Goal: Task Accomplishment & Management: Complete application form

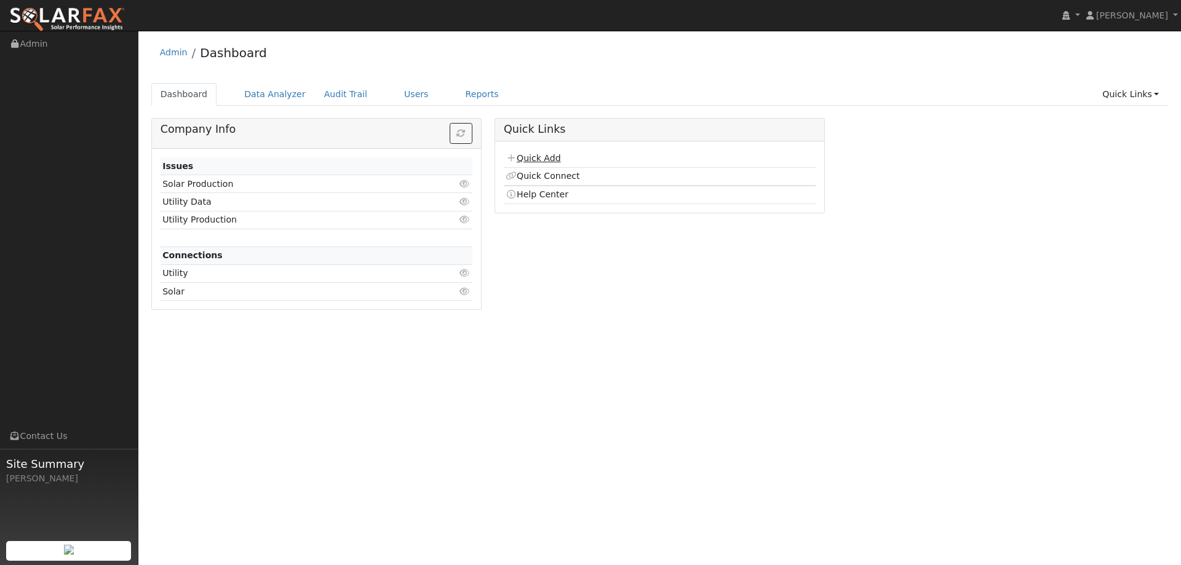
click at [543, 155] on link "Quick Add" at bounding box center [533, 158] width 55 height 10
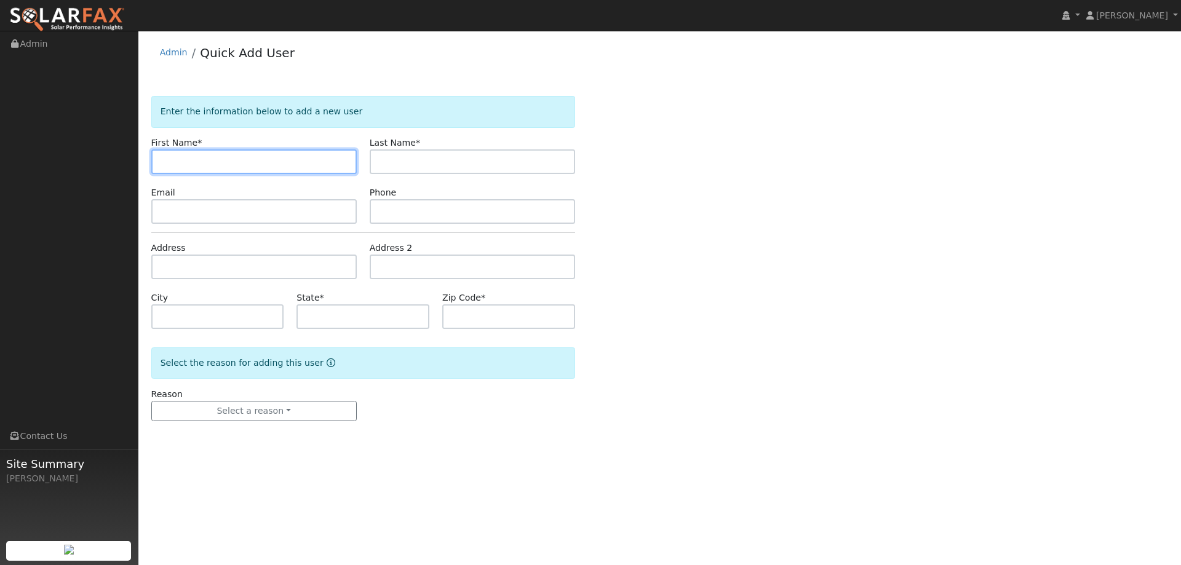
drag, startPoint x: 187, startPoint y: 153, endPoint x: 182, endPoint y: 162, distance: 10.5
click at [187, 153] on input "text" at bounding box center [253, 162] width 205 height 25
paste input "Hamed"
click at [164, 163] on input "Hamed" at bounding box center [253, 162] width 205 height 25
type input "Hamed"
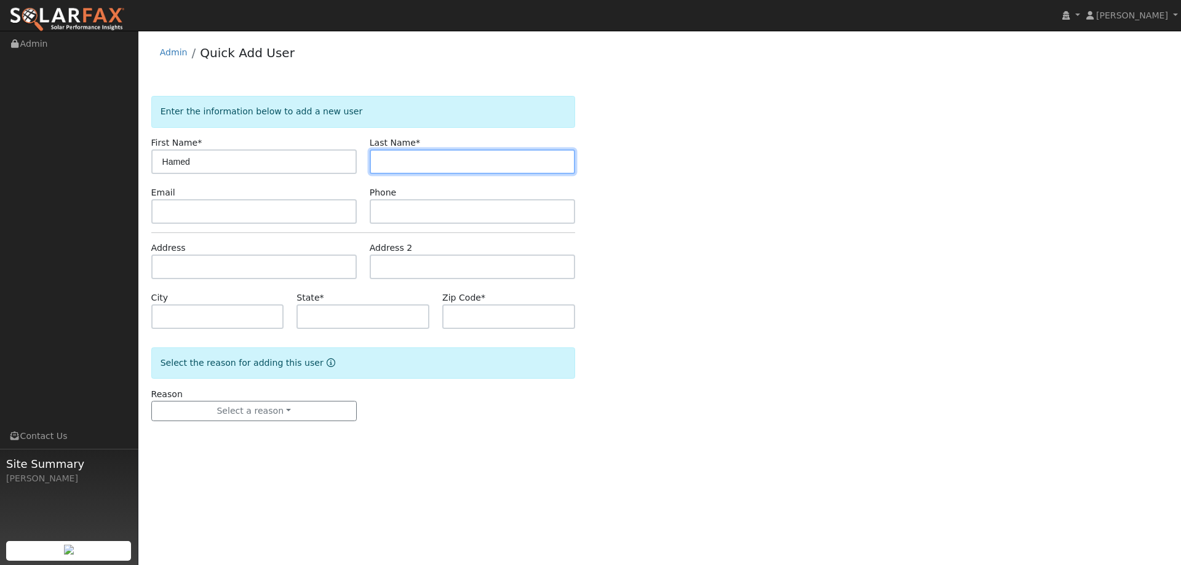
click at [447, 155] on input "text" at bounding box center [472, 162] width 205 height 25
click at [391, 161] on input "text" at bounding box center [472, 162] width 205 height 25
paste input "Zamani"
click at [383, 166] on input "Zamani" at bounding box center [472, 162] width 205 height 25
type input "Zamani"
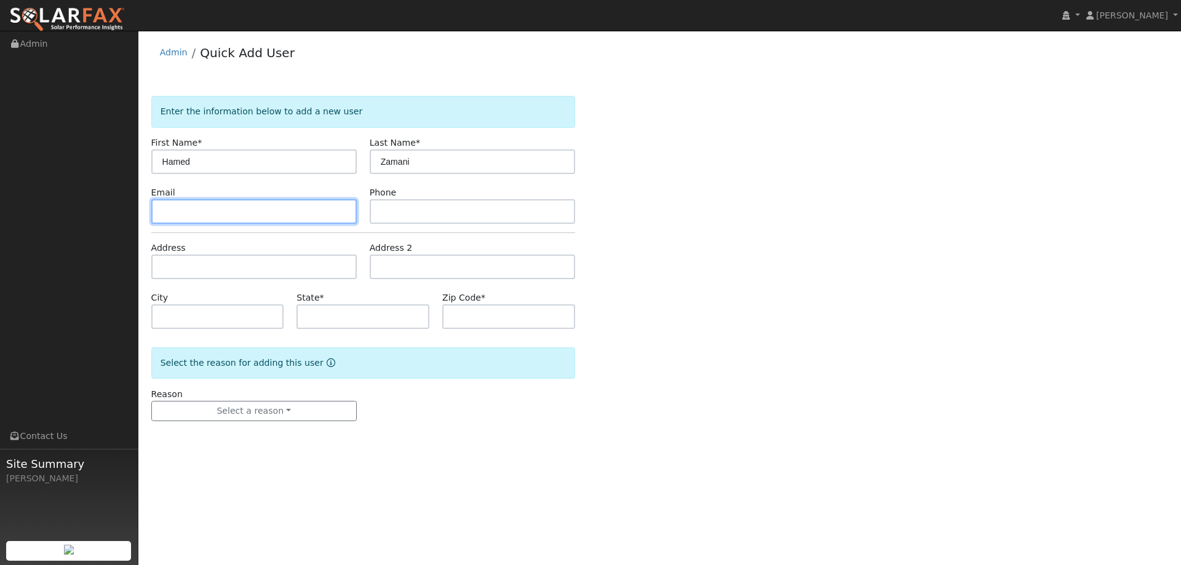
click at [298, 221] on input "text" at bounding box center [253, 211] width 205 height 25
click at [170, 211] on input "text" at bounding box center [253, 211] width 205 height 25
paste input "fpresidency@gmail.com"
click at [161, 214] on input "fpresidency@gmail.com" at bounding box center [253, 211] width 205 height 25
type input "fpresidency@gmail.com"
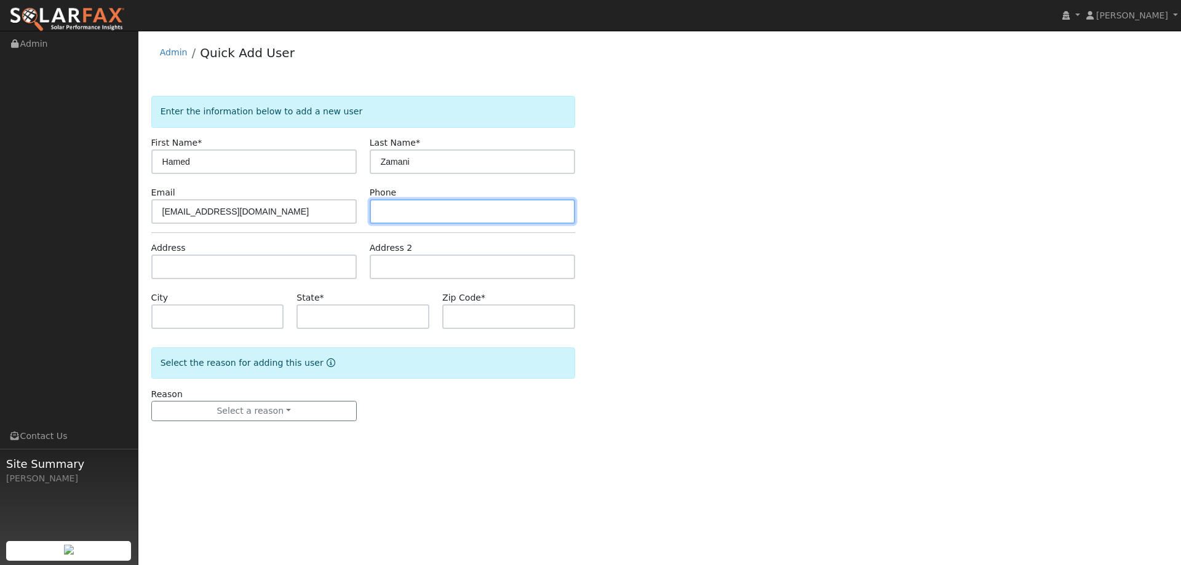
click at [416, 204] on input "text" at bounding box center [472, 211] width 205 height 25
click at [394, 210] on input "text" at bounding box center [472, 211] width 205 height 25
paste input "(707) 903-1608"
click at [384, 212] on input "(707) 903-1608" at bounding box center [472, 211] width 205 height 25
type input "(707) 903-1608"
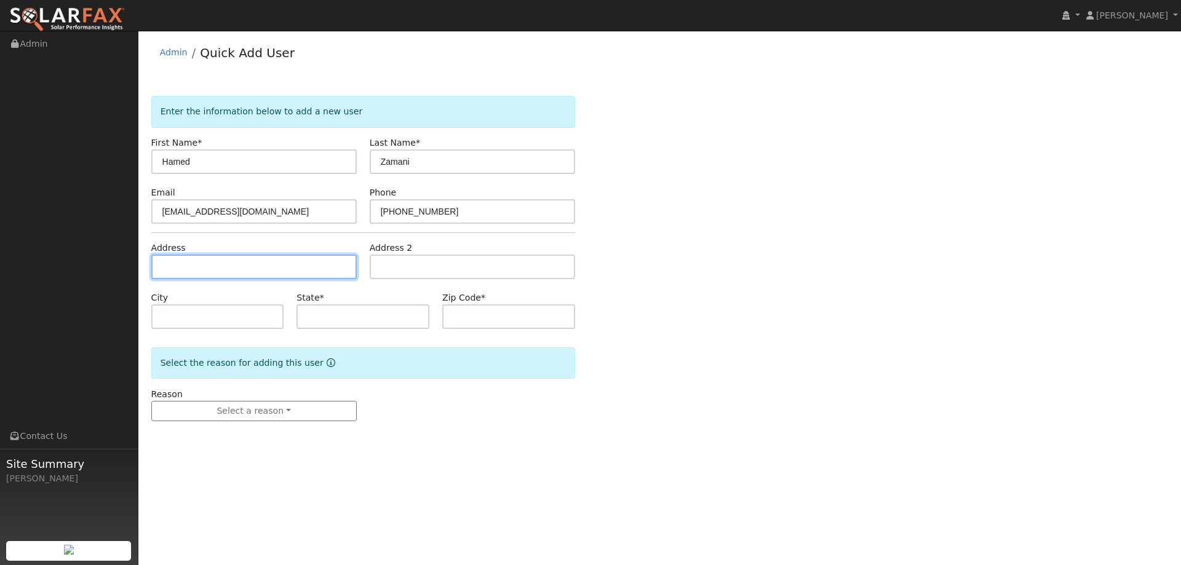
click at [228, 268] on input "text" at bounding box center [253, 267] width 205 height 25
click at [191, 265] on input "text" at bounding box center [253, 267] width 205 height 25
paste input "4140 Kappel Hill Drive"
type input "4140 Kappel Hill Drive"
type input "Vacaville"
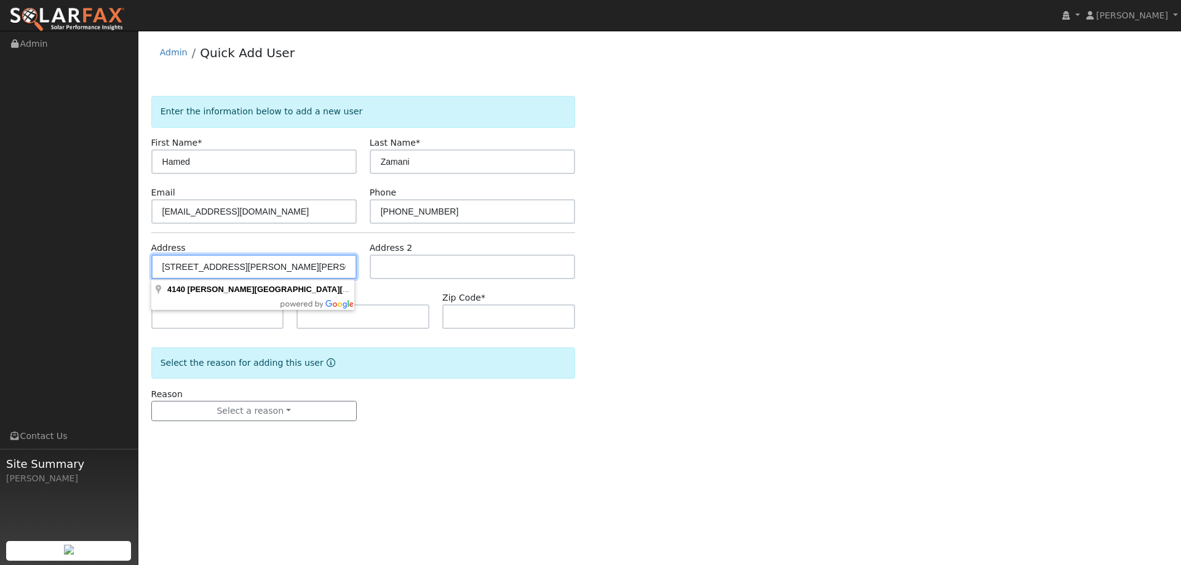
type input "CA"
type input "95688"
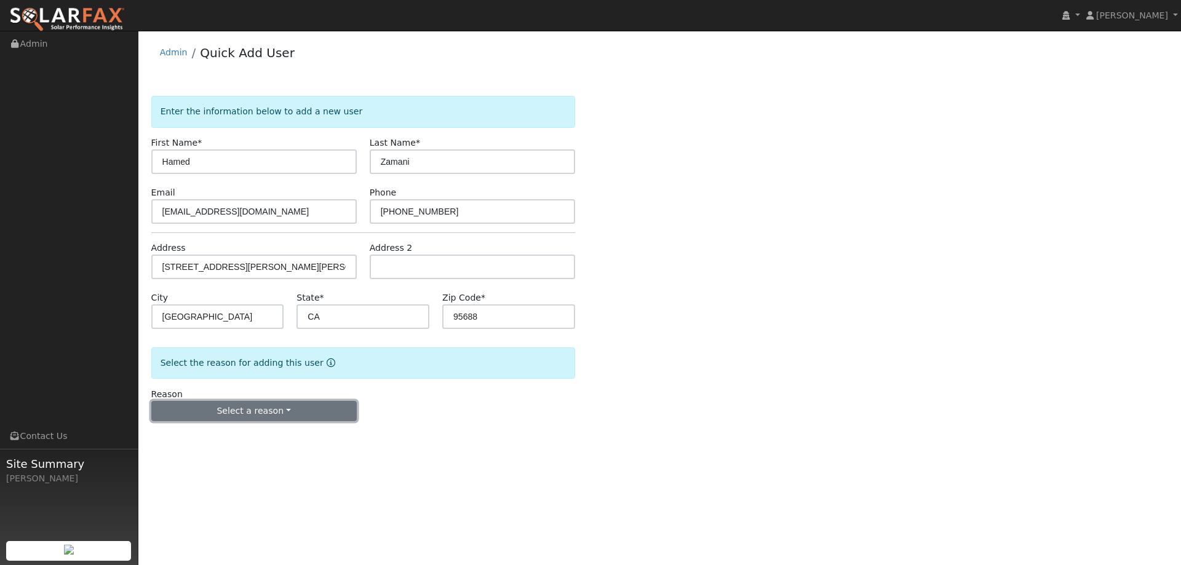
click at [292, 406] on button "Select a reason" at bounding box center [253, 411] width 205 height 21
click at [233, 438] on link "New lead" at bounding box center [220, 436] width 136 height 17
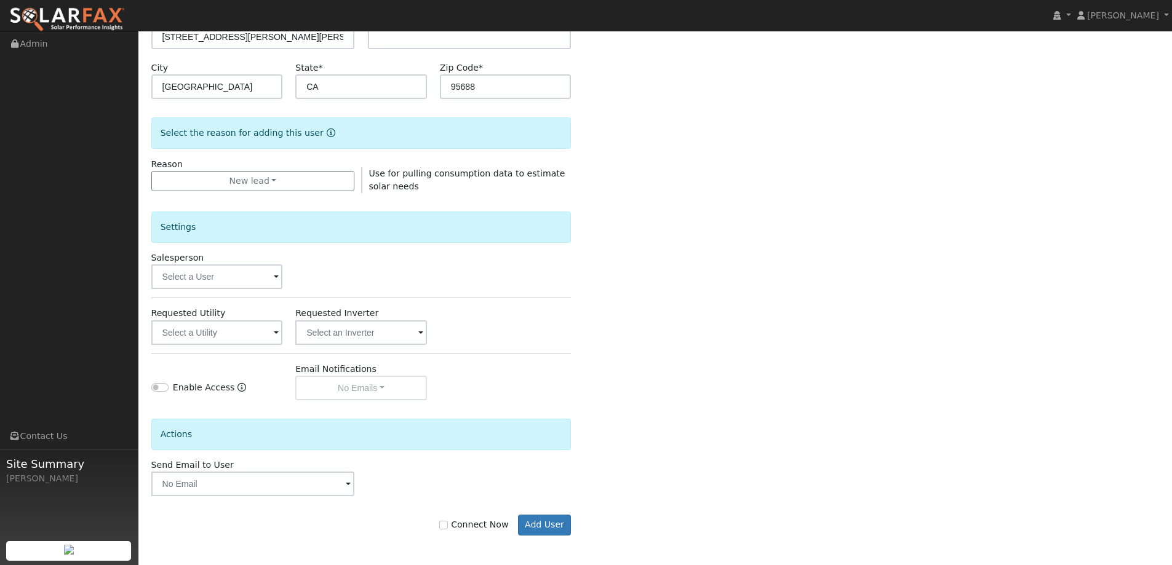
scroll to position [231, 0]
click at [257, 281] on input "text" at bounding box center [217, 275] width 132 height 25
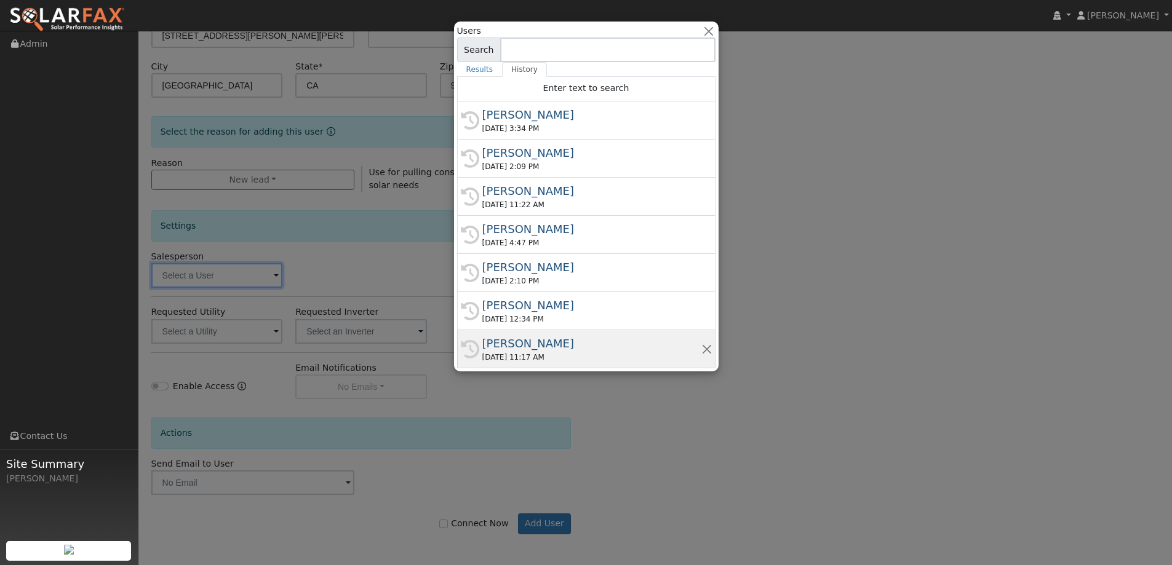
click at [581, 348] on div "Paul Barber" at bounding box center [591, 343] width 219 height 17
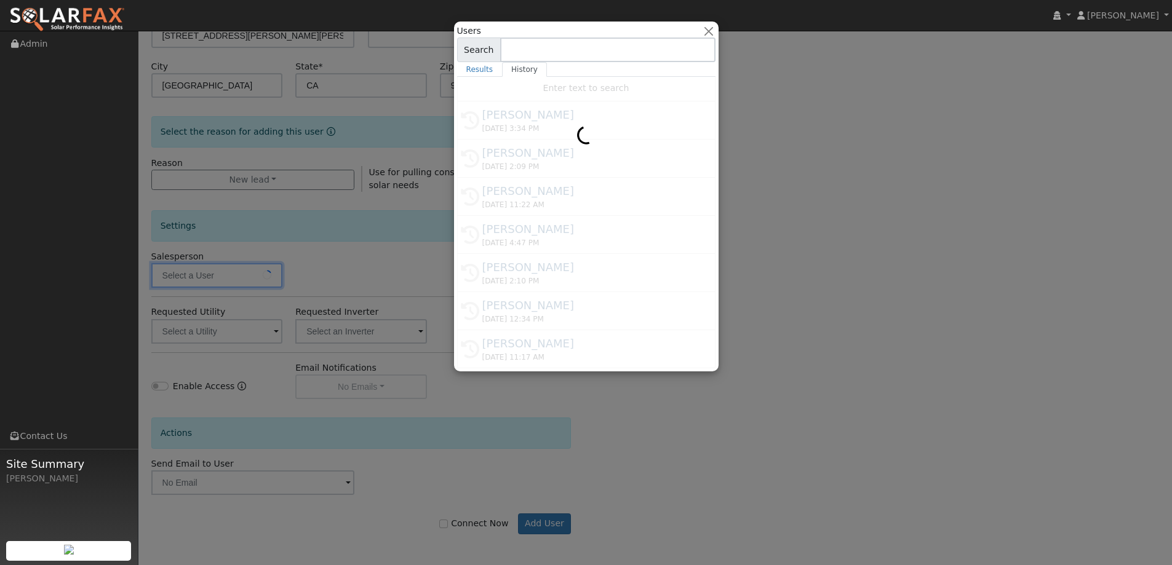
type input "Paul Barber"
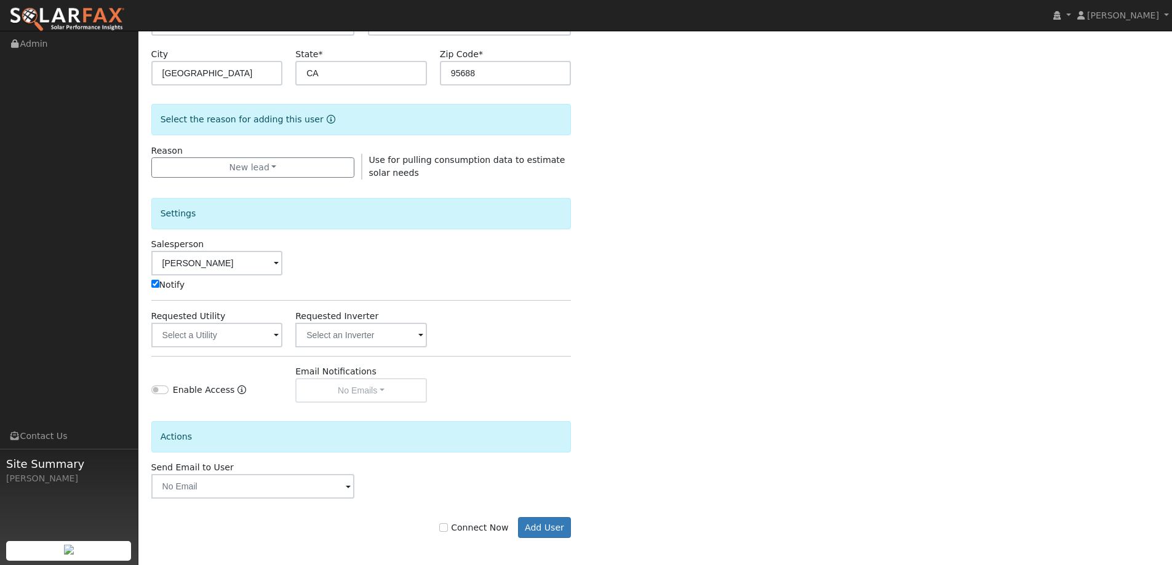
scroll to position [247, 0]
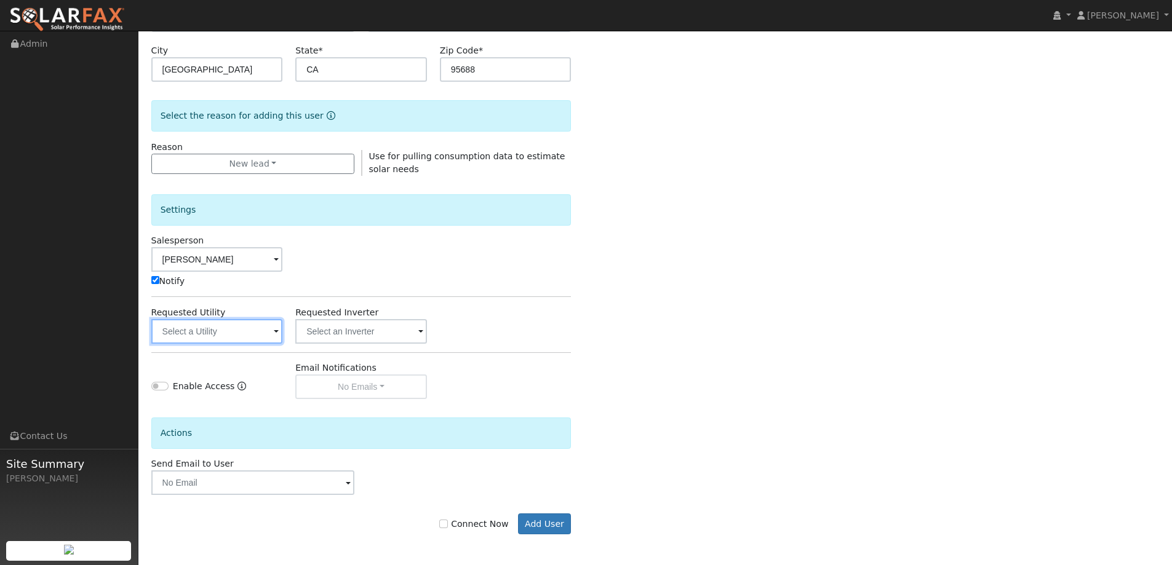
click at [271, 338] on input "text" at bounding box center [217, 331] width 132 height 25
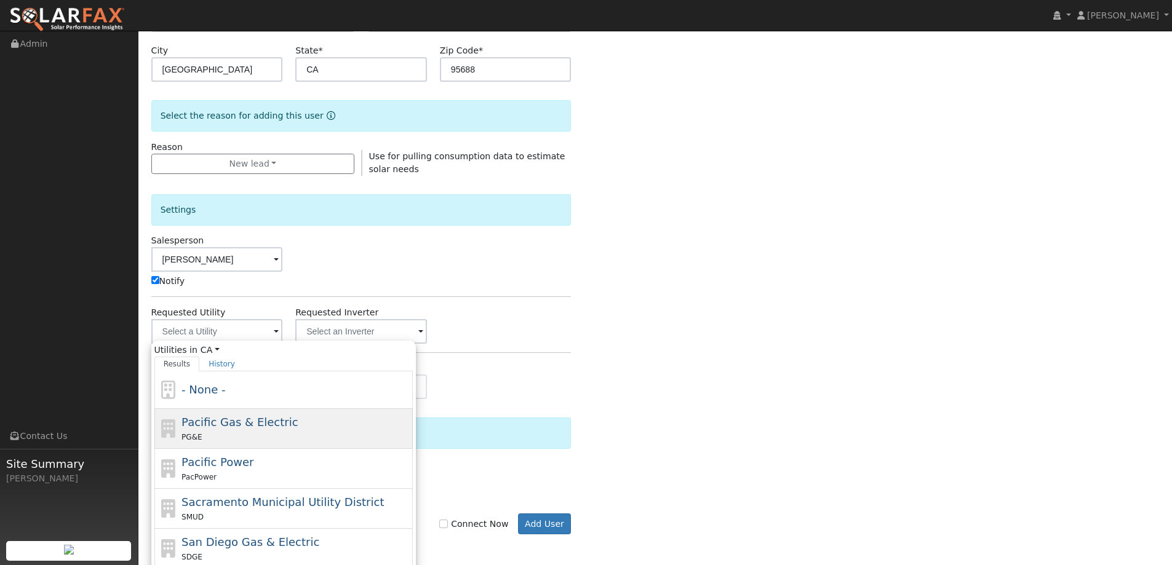
click at [341, 435] on div "PG&E" at bounding box center [295, 437] width 228 height 13
type input "Pacific Gas & Electric"
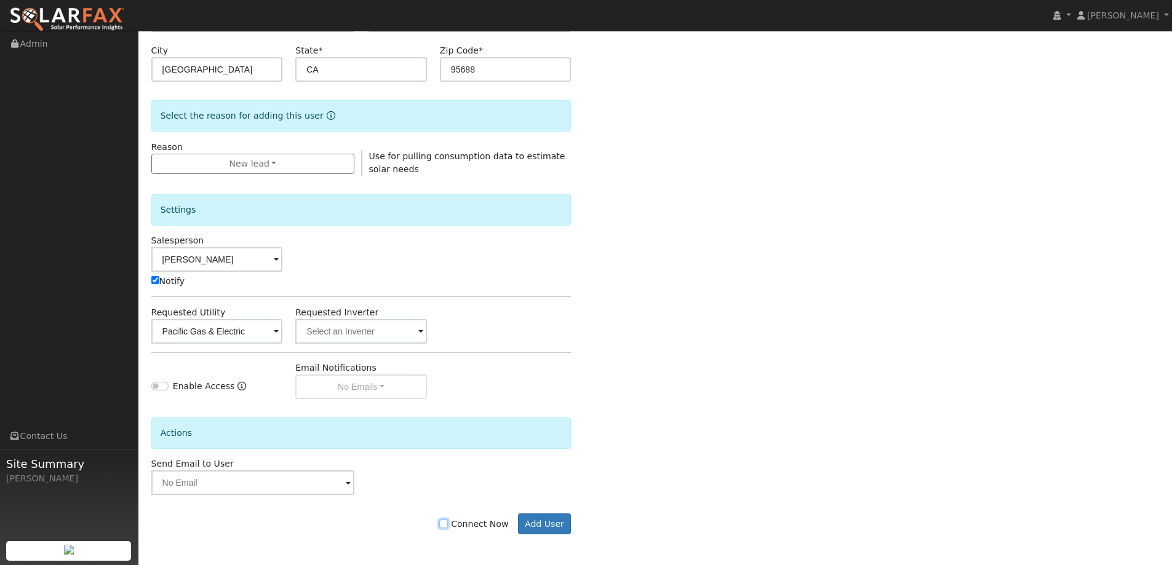
click at [448, 522] on input "Connect Now" at bounding box center [443, 524] width 9 height 9
checkbox input "true"
click at [562, 525] on button "Add User" at bounding box center [545, 524] width 54 height 21
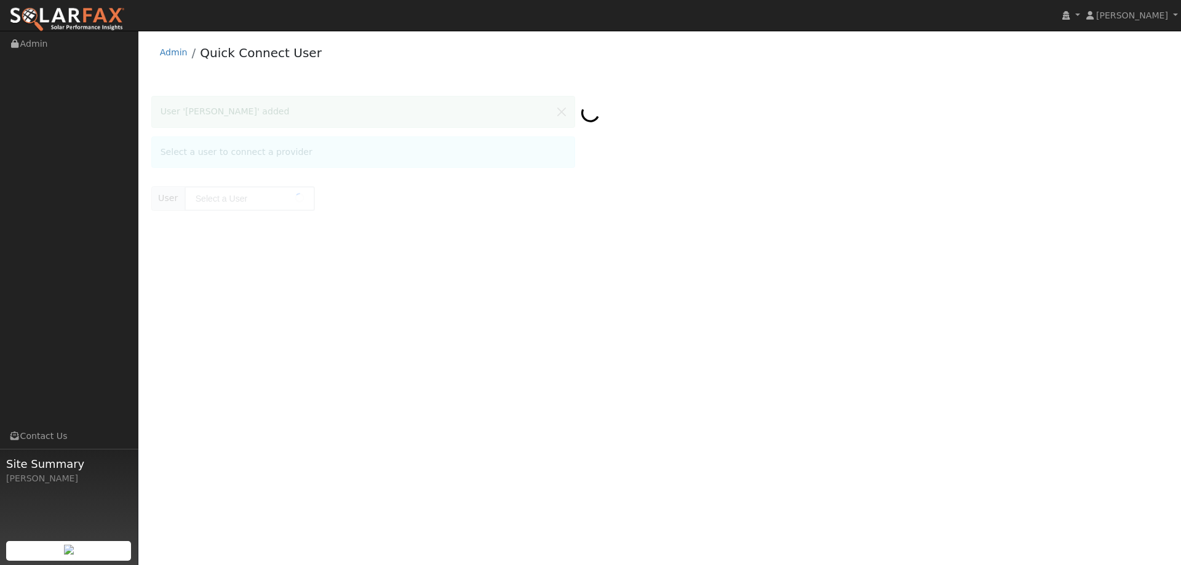
type input "[PERSON_NAME]"
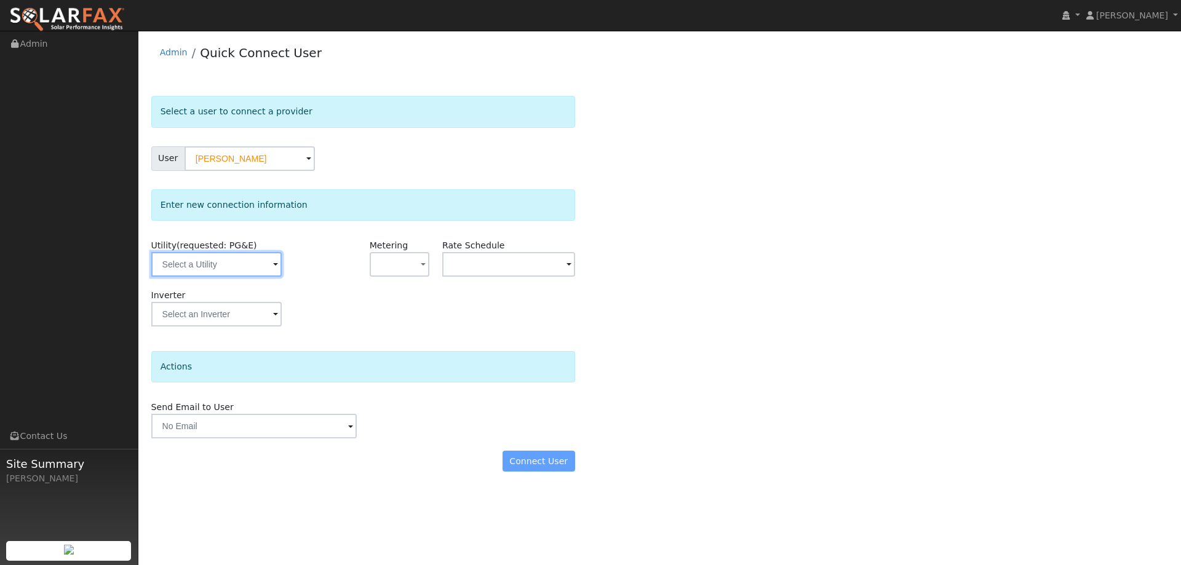
click at [264, 270] on input "text" at bounding box center [216, 264] width 130 height 25
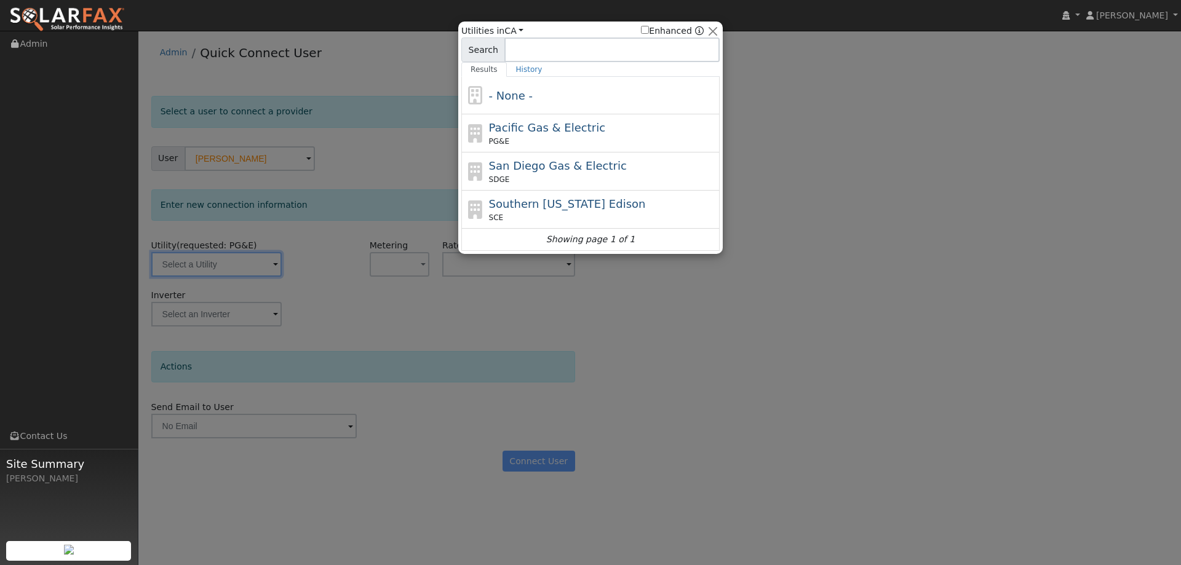
click at [571, 135] on div "Pacific Gas & Electric PG&E" at bounding box center [603, 133] width 228 height 28
type input "PG&E"
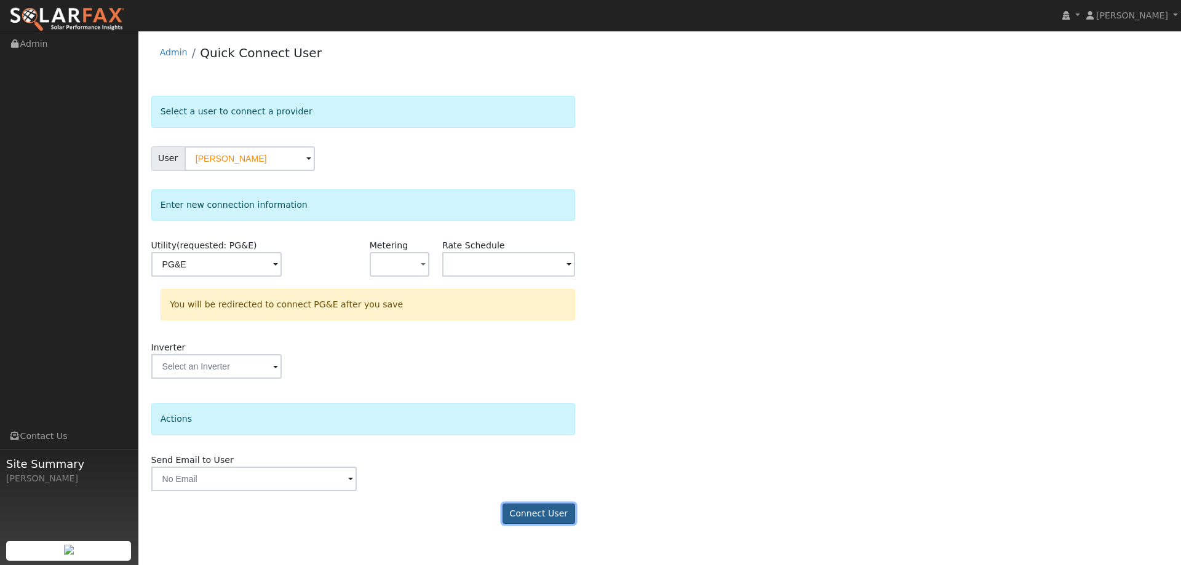
click at [541, 517] on button "Connect User" at bounding box center [539, 514] width 73 height 21
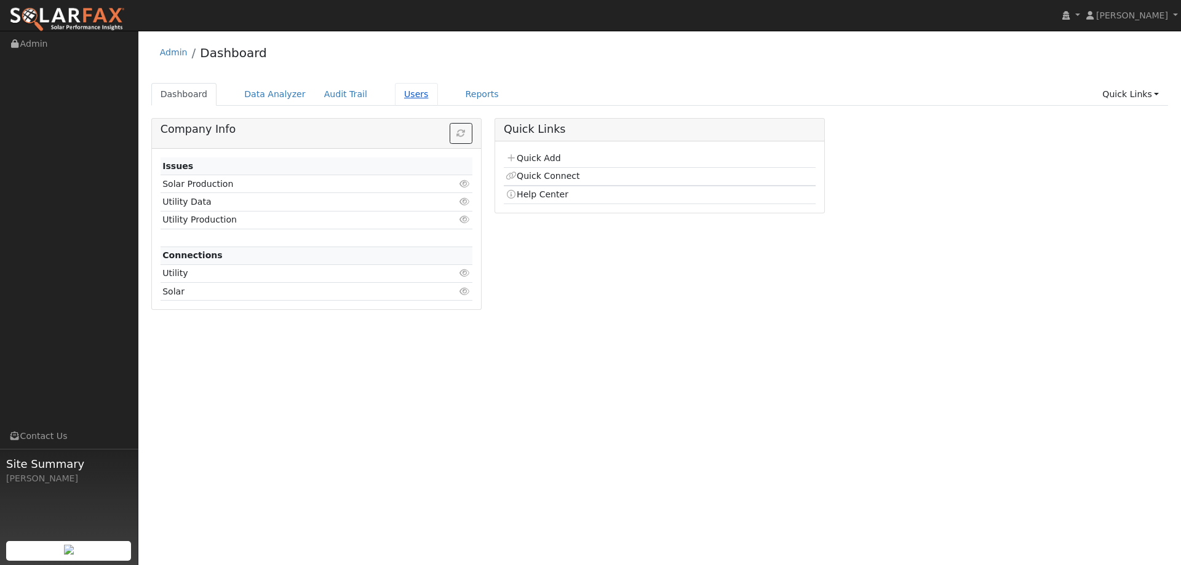
click at [395, 95] on link "Users" at bounding box center [416, 94] width 43 height 23
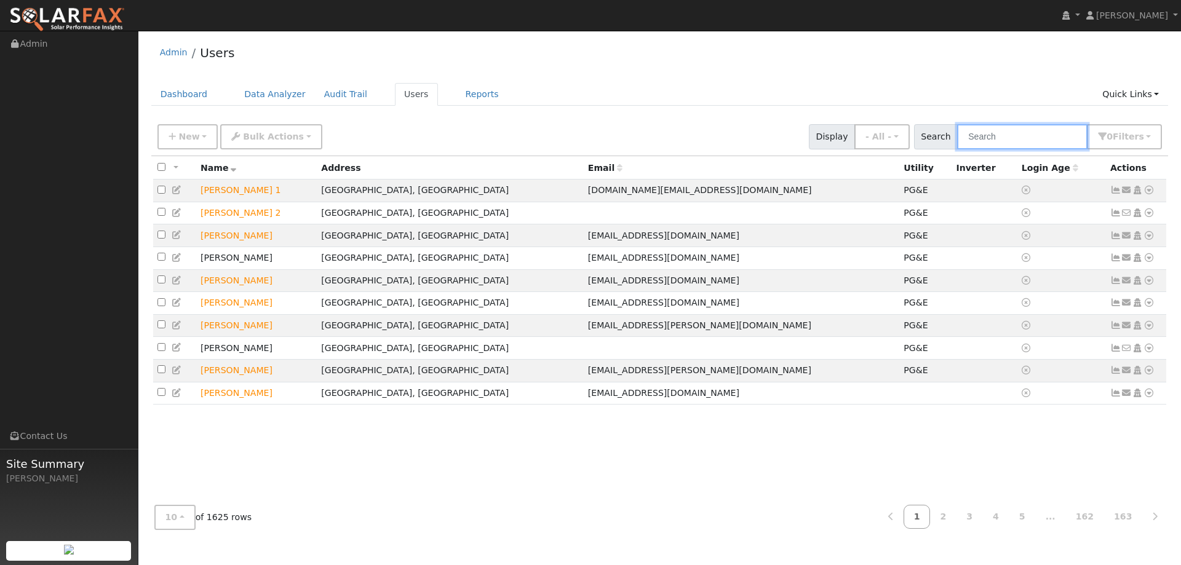
click at [1000, 137] on input "text" at bounding box center [1022, 136] width 130 height 25
paste input "Hamed Zamani"
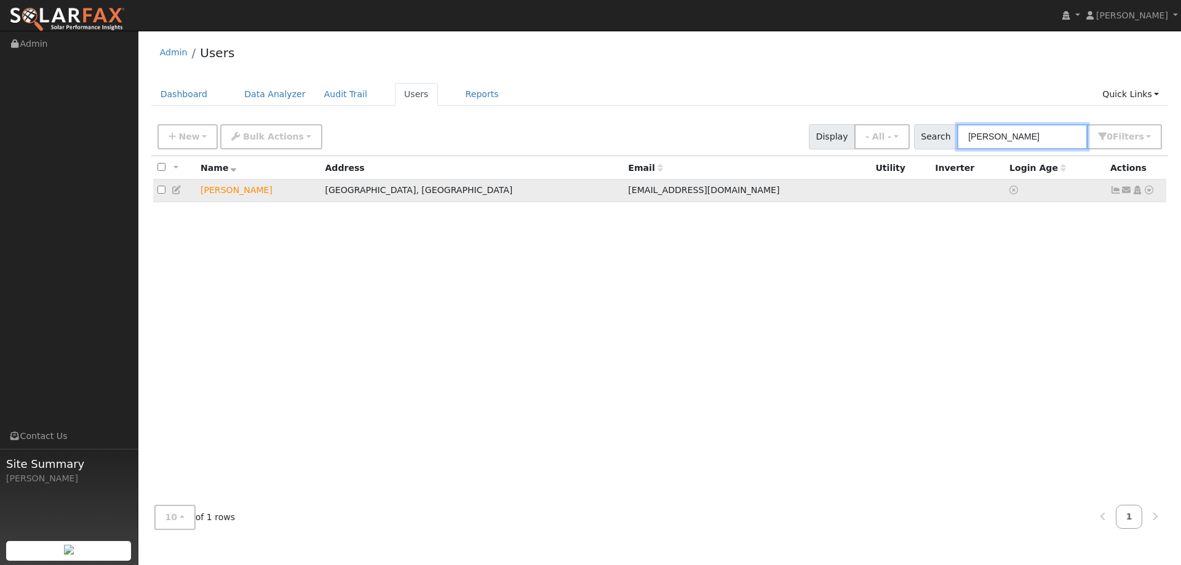
type input "Hamed Zamani"
click at [1152, 194] on icon at bounding box center [1149, 190] width 11 height 9
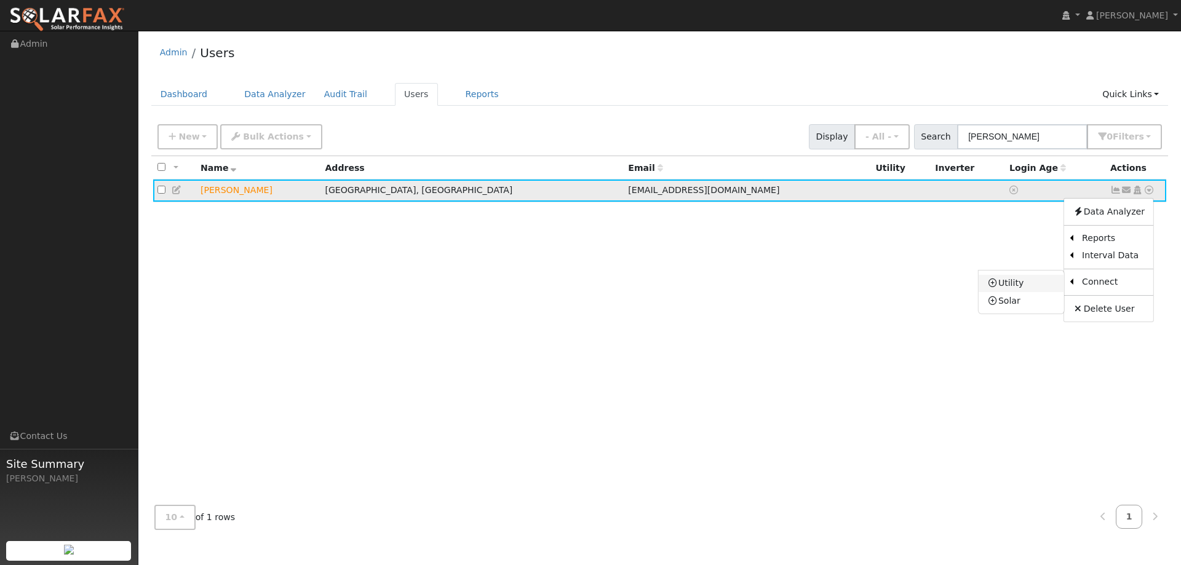
click at [1043, 281] on link "Utility" at bounding box center [1022, 283] width 86 height 17
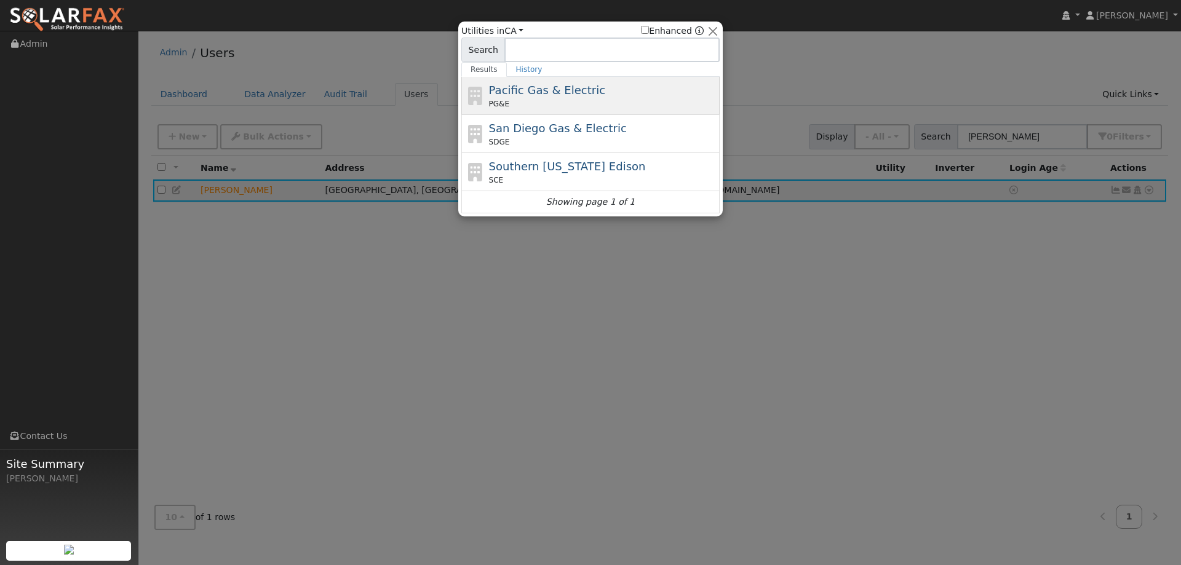
click at [589, 97] on div "Pacific Gas & Electric PG&E" at bounding box center [603, 96] width 228 height 28
